Goal: Transaction & Acquisition: Purchase product/service

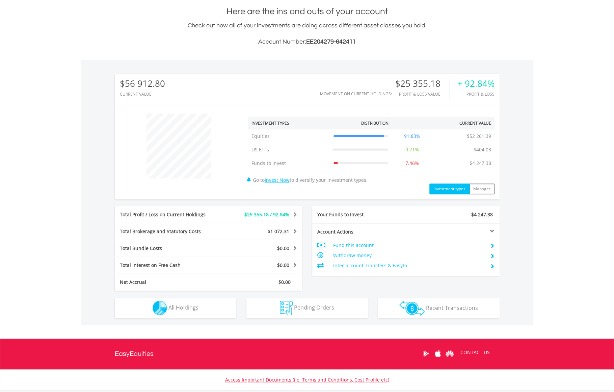
scroll to position [155, 0]
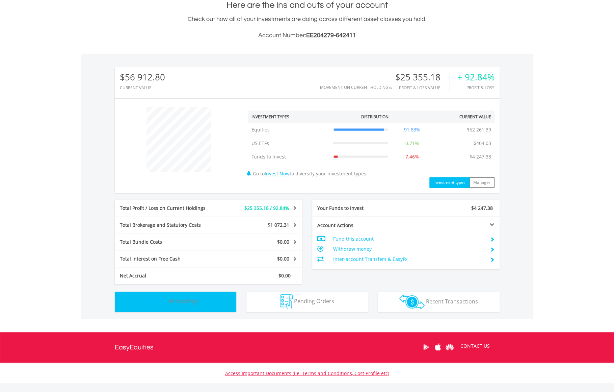
click at [180, 303] on span "All Holdings" at bounding box center [183, 300] width 30 height 7
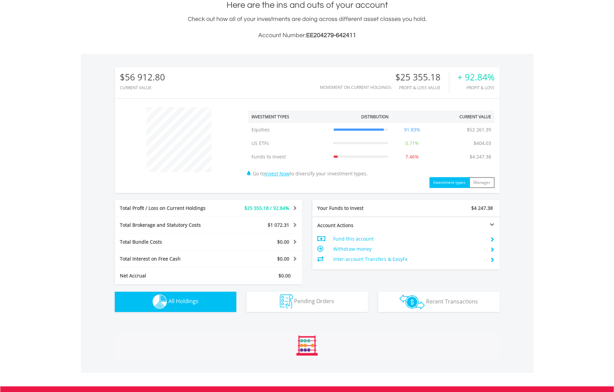
scroll to position [487, 0]
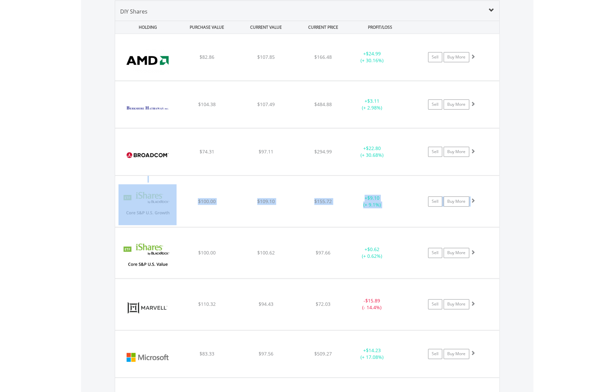
drag, startPoint x: 614, startPoint y: 167, endPoint x: 612, endPoint y: 200, distance: 33.1
click at [612, 200] on body "My Investments Invest Now New Listings Sell My Recurring Investments Pending Or…" at bounding box center [307, 134] width 614 height 1243
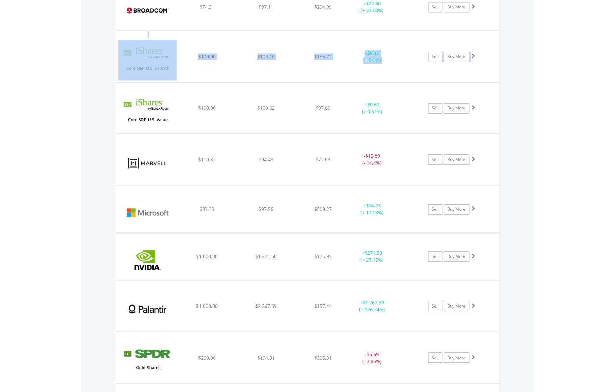
scroll to position [636, 0]
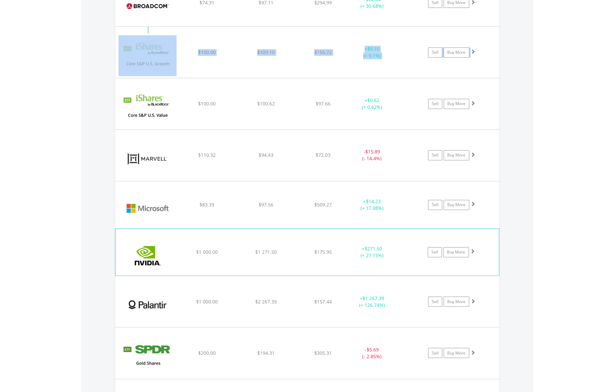
click at [134, 252] on img at bounding box center [148, 255] width 58 height 36
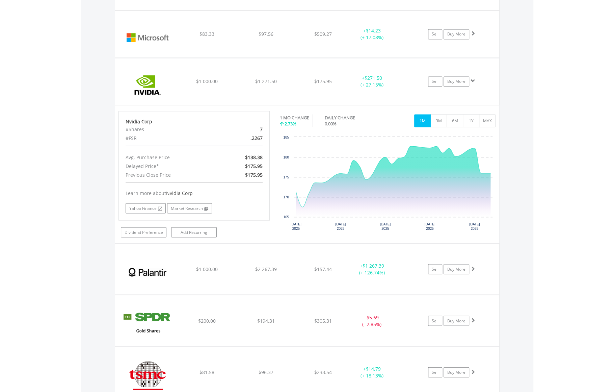
scroll to position [807, 0]
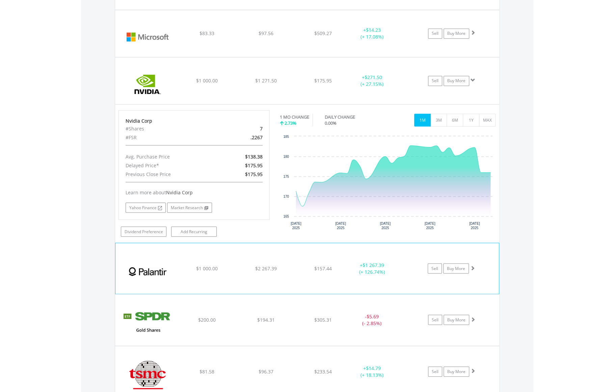
click at [155, 267] on img at bounding box center [148, 271] width 58 height 41
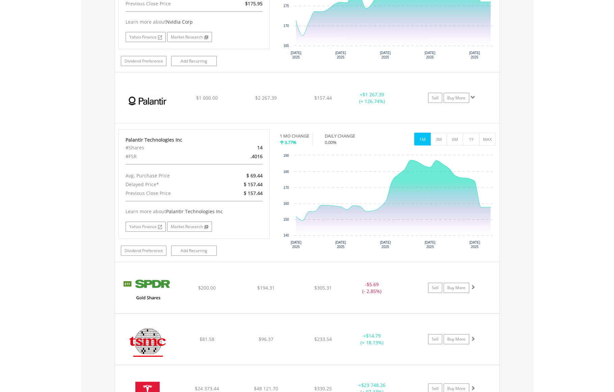
scroll to position [986, 0]
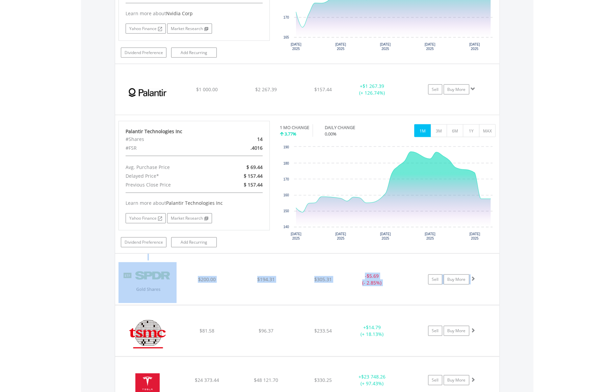
drag, startPoint x: 606, startPoint y: 262, endPoint x: 601, endPoint y: 237, distance: 25.8
click at [439, 88] on link "Sell" at bounding box center [435, 89] width 14 height 10
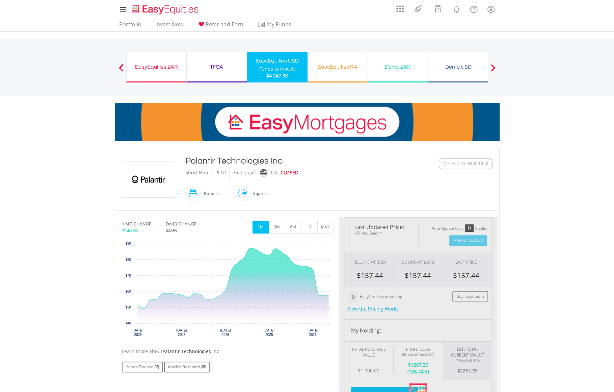
type input "*******"
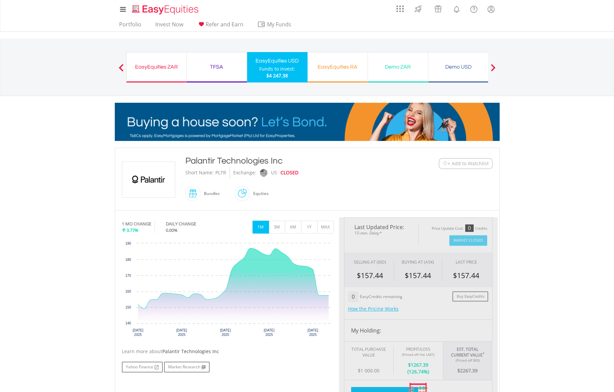
type input "******"
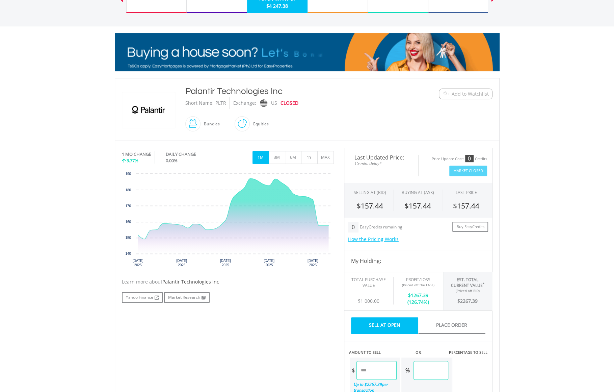
scroll to position [78, 0]
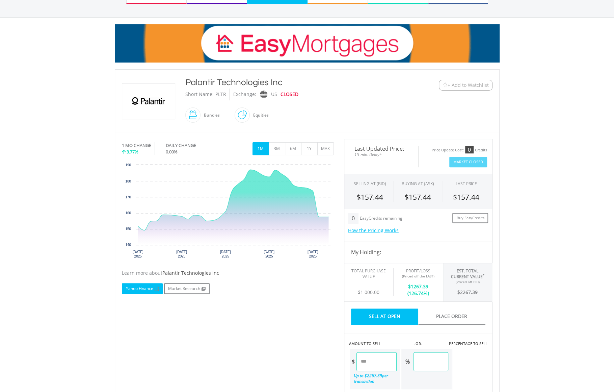
click at [138, 289] on link "Yahoo Finance" at bounding box center [142, 288] width 41 height 11
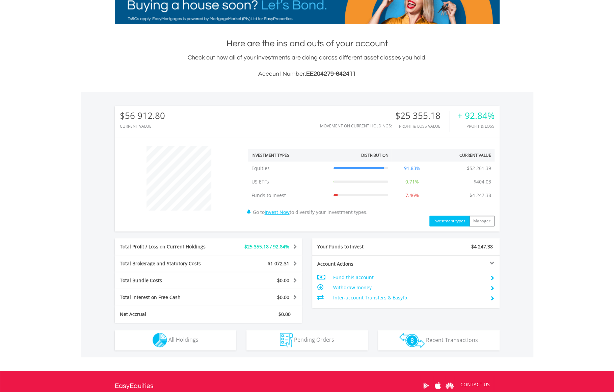
scroll to position [164, 0]
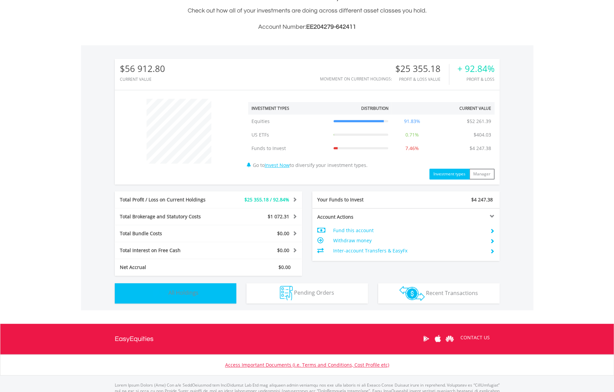
click at [176, 289] on span "All Holdings" at bounding box center [183, 292] width 30 height 7
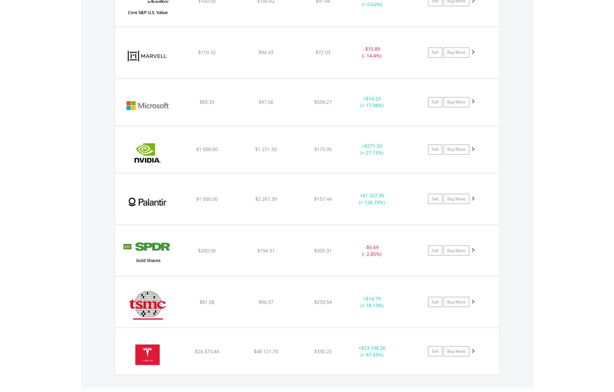
scroll to position [739, 0]
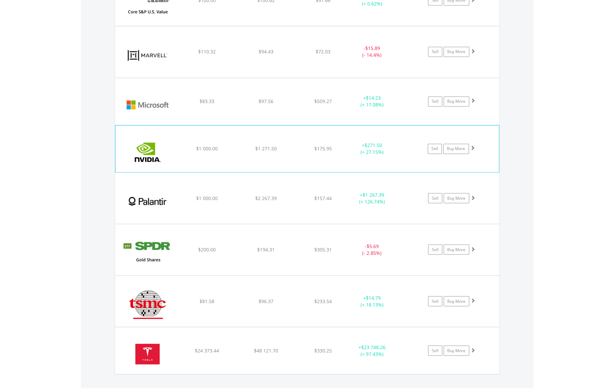
click at [139, 147] on img at bounding box center [148, 152] width 58 height 36
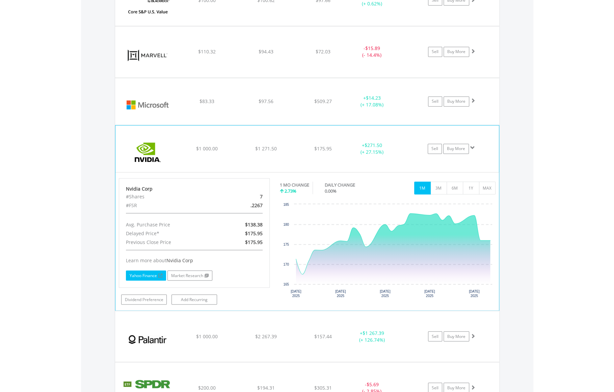
click at [147, 274] on link "Yahoo Finance" at bounding box center [146, 275] width 40 height 10
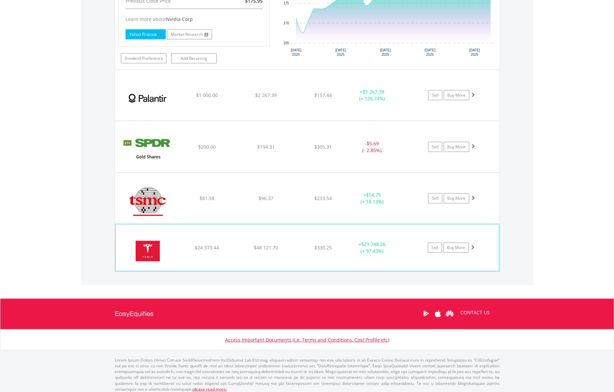
scroll to position [979, 0]
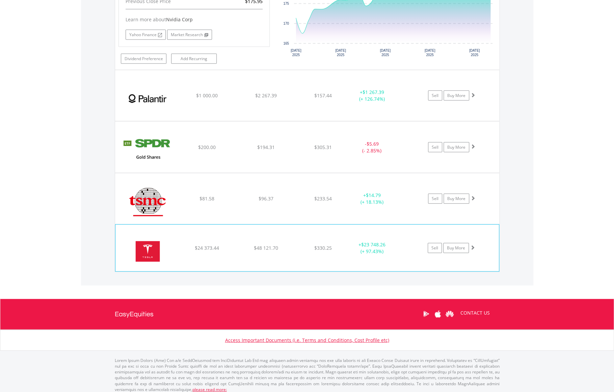
click at [138, 243] on img at bounding box center [148, 251] width 58 height 36
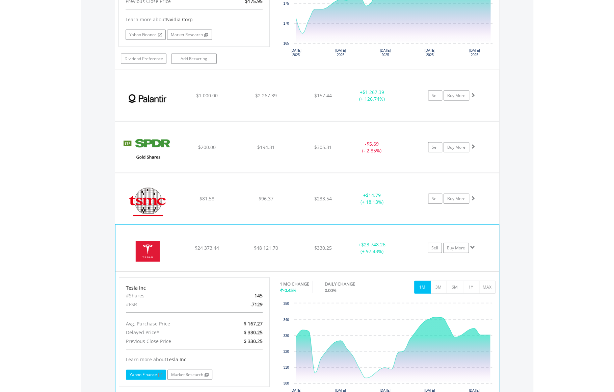
click at [155, 369] on link "Yahoo Finance" at bounding box center [146, 374] width 40 height 10
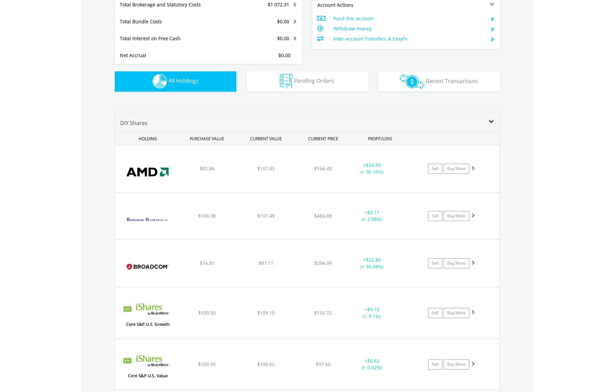
scroll to position [368, 0]
